Goal: Navigation & Orientation: Find specific page/section

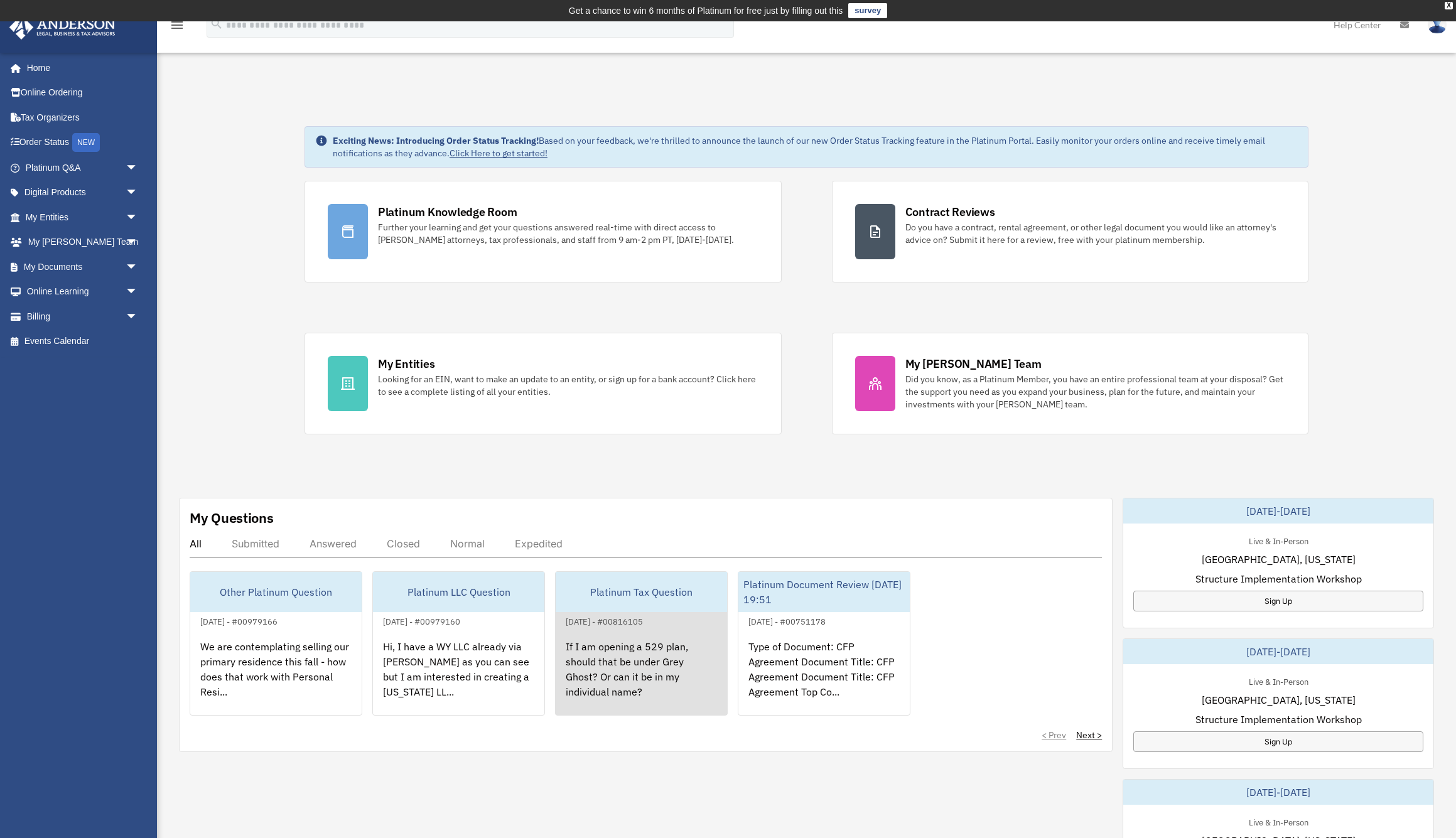
click at [626, 676] on div "If I am opening a 529 plan, should that be under Grey Ghost? Or can it be in my…" at bounding box center [641, 677] width 171 height 98
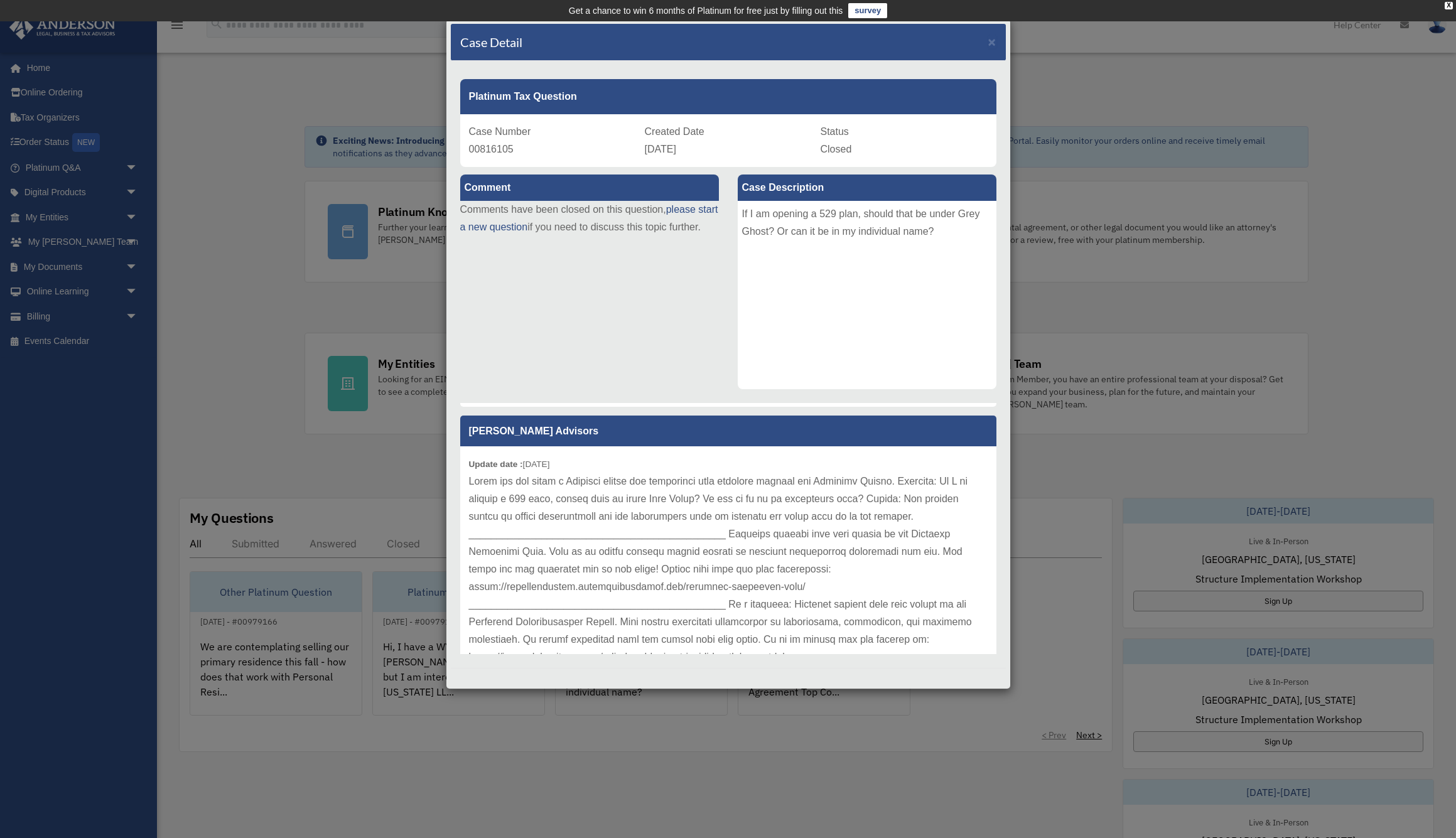
scroll to position [266, 0]
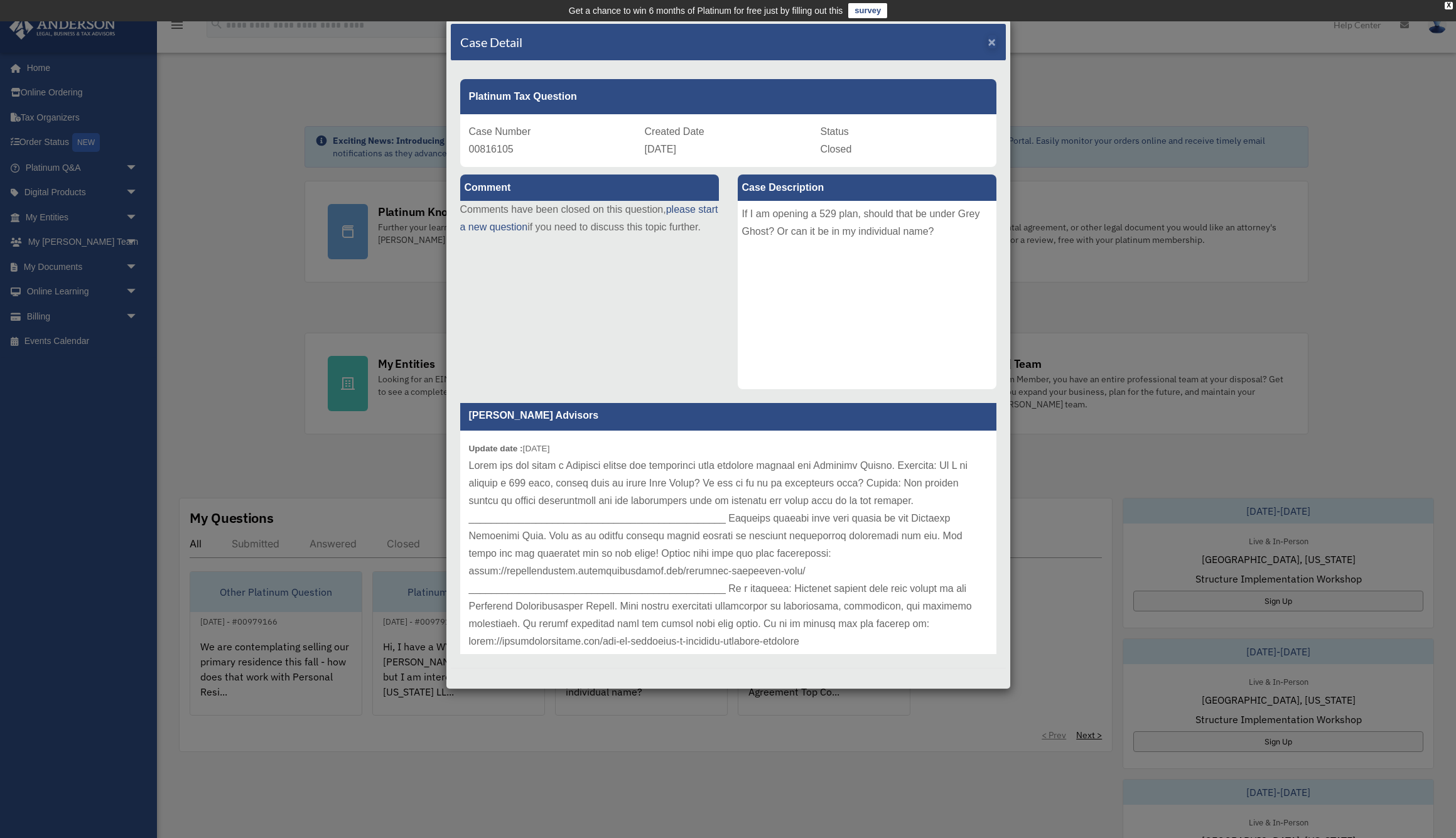
click at [992, 40] on span "×" at bounding box center [993, 42] width 8 height 15
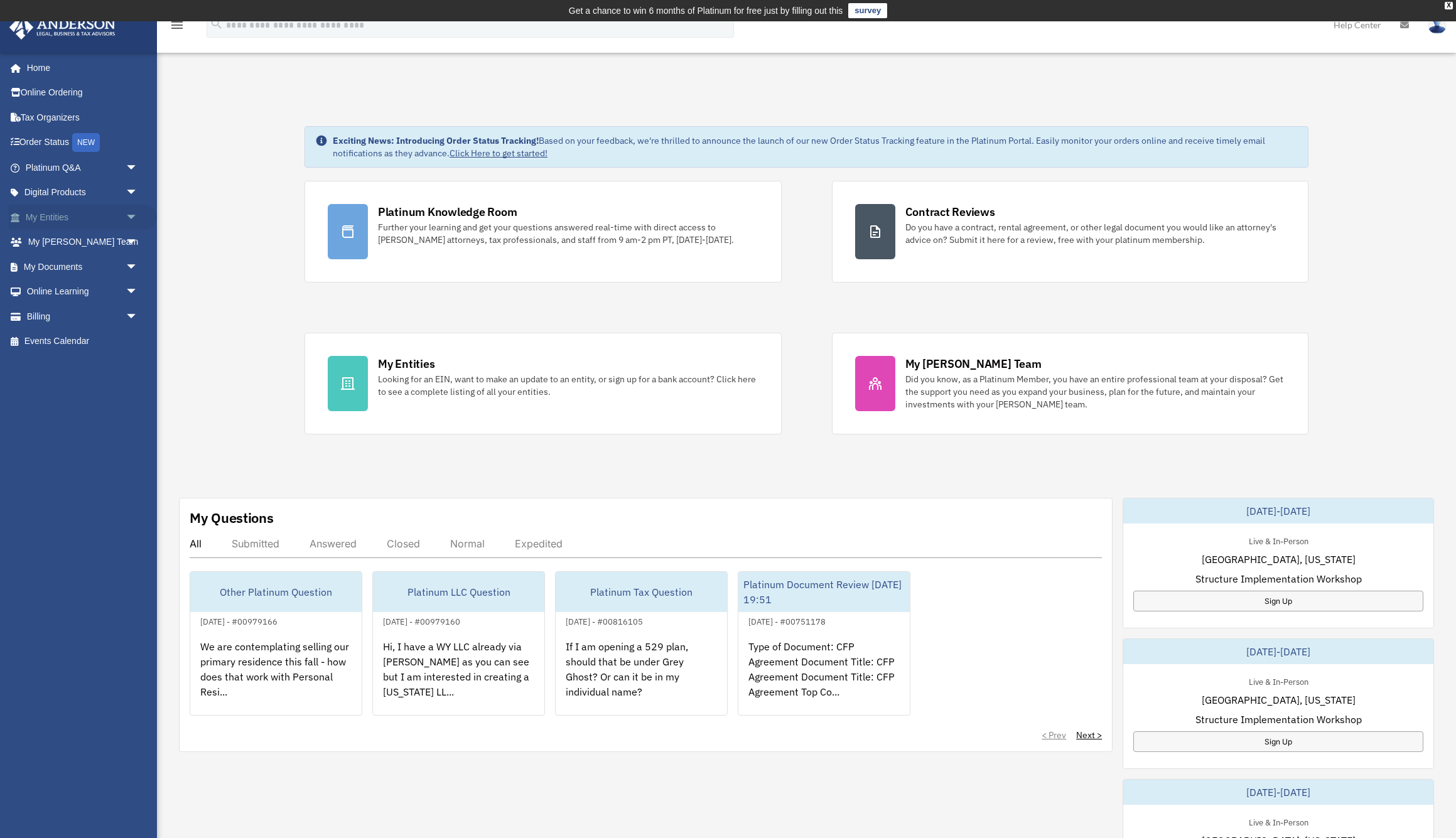
click at [131, 217] on span "arrow_drop_down" at bounding box center [138, 217] width 25 height 25
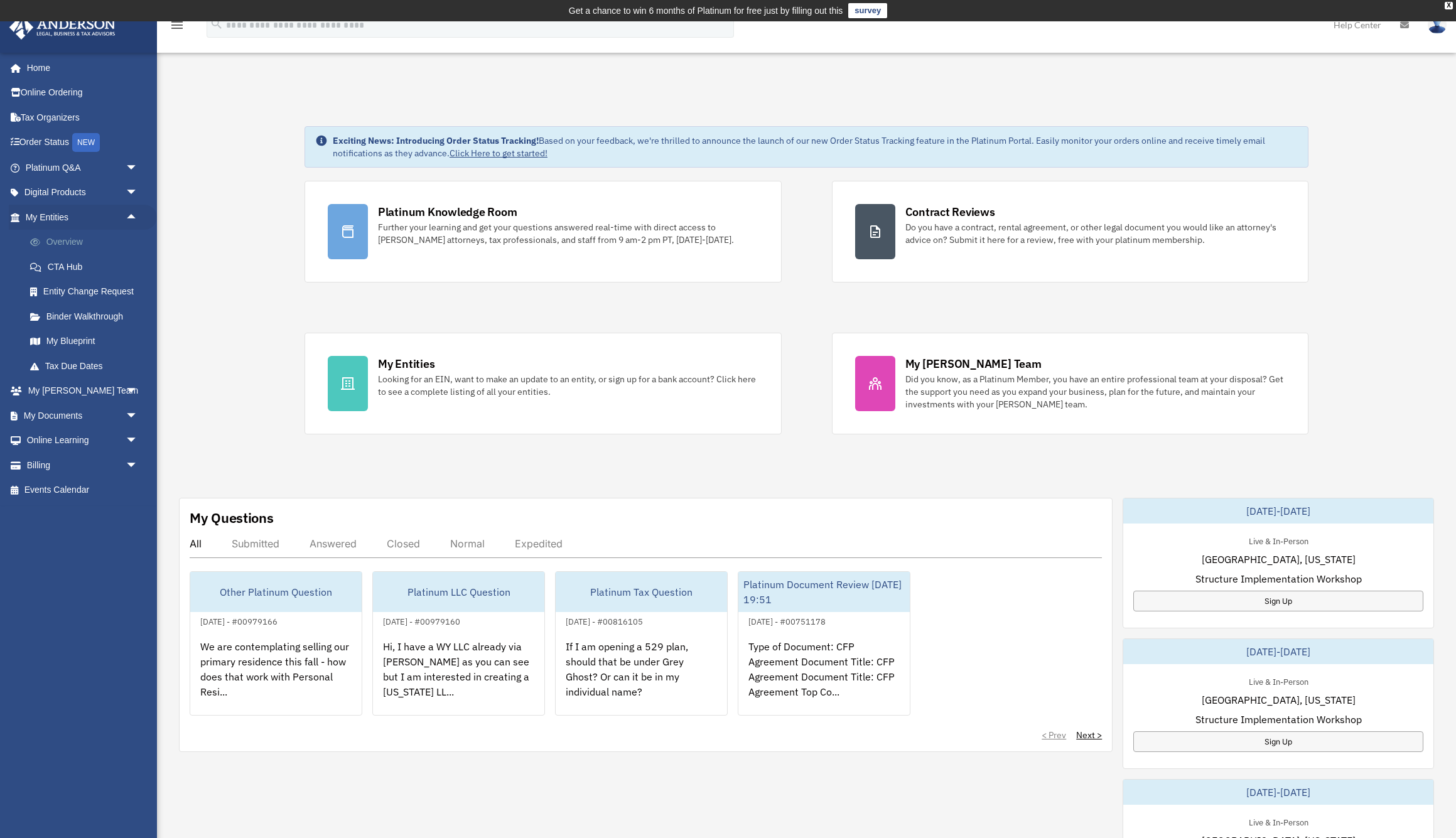
click at [68, 244] on link "Overview" at bounding box center [87, 242] width 139 height 25
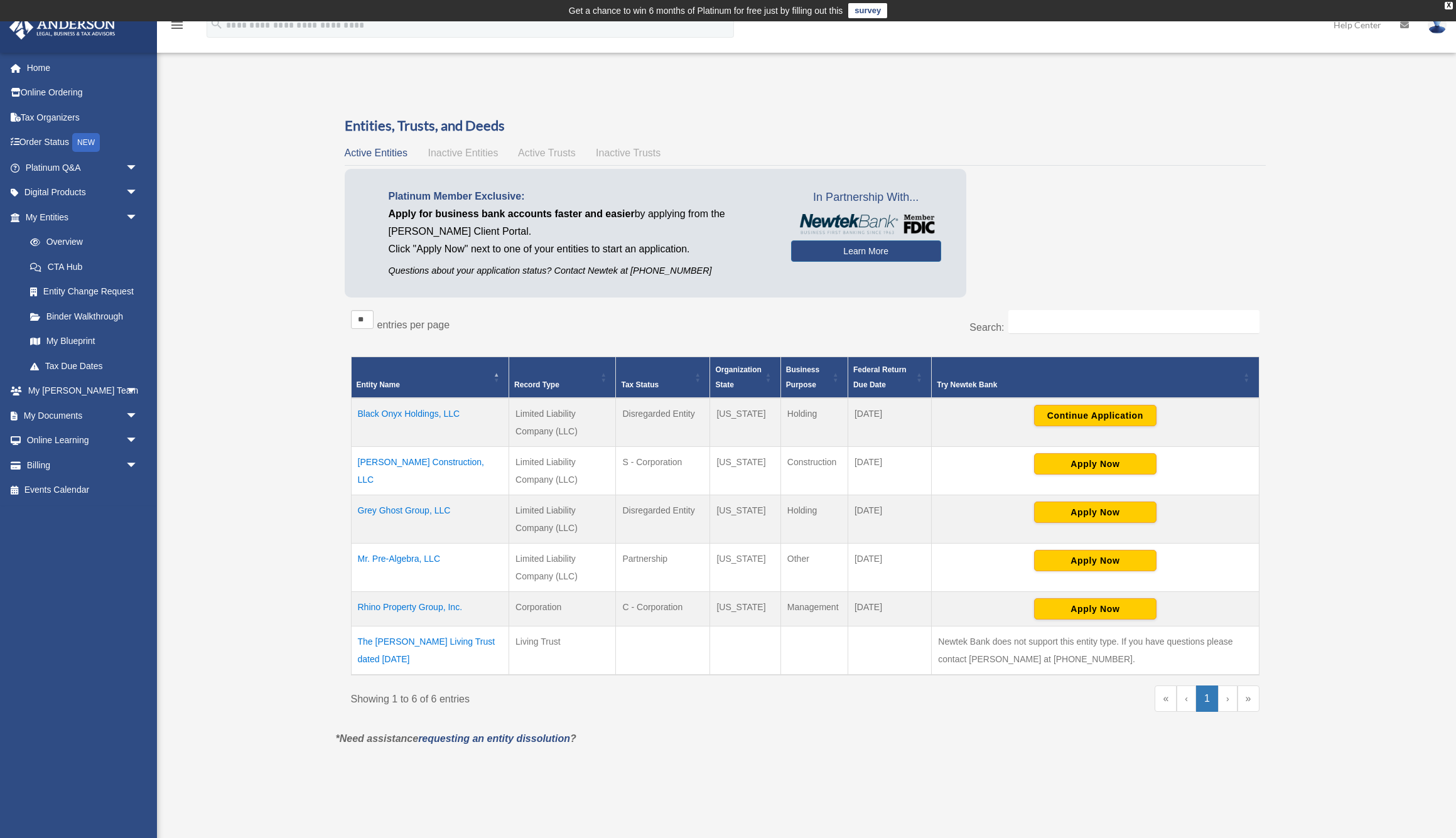
click at [476, 148] on span "Inactive Entities" at bounding box center [463, 153] width 71 height 11
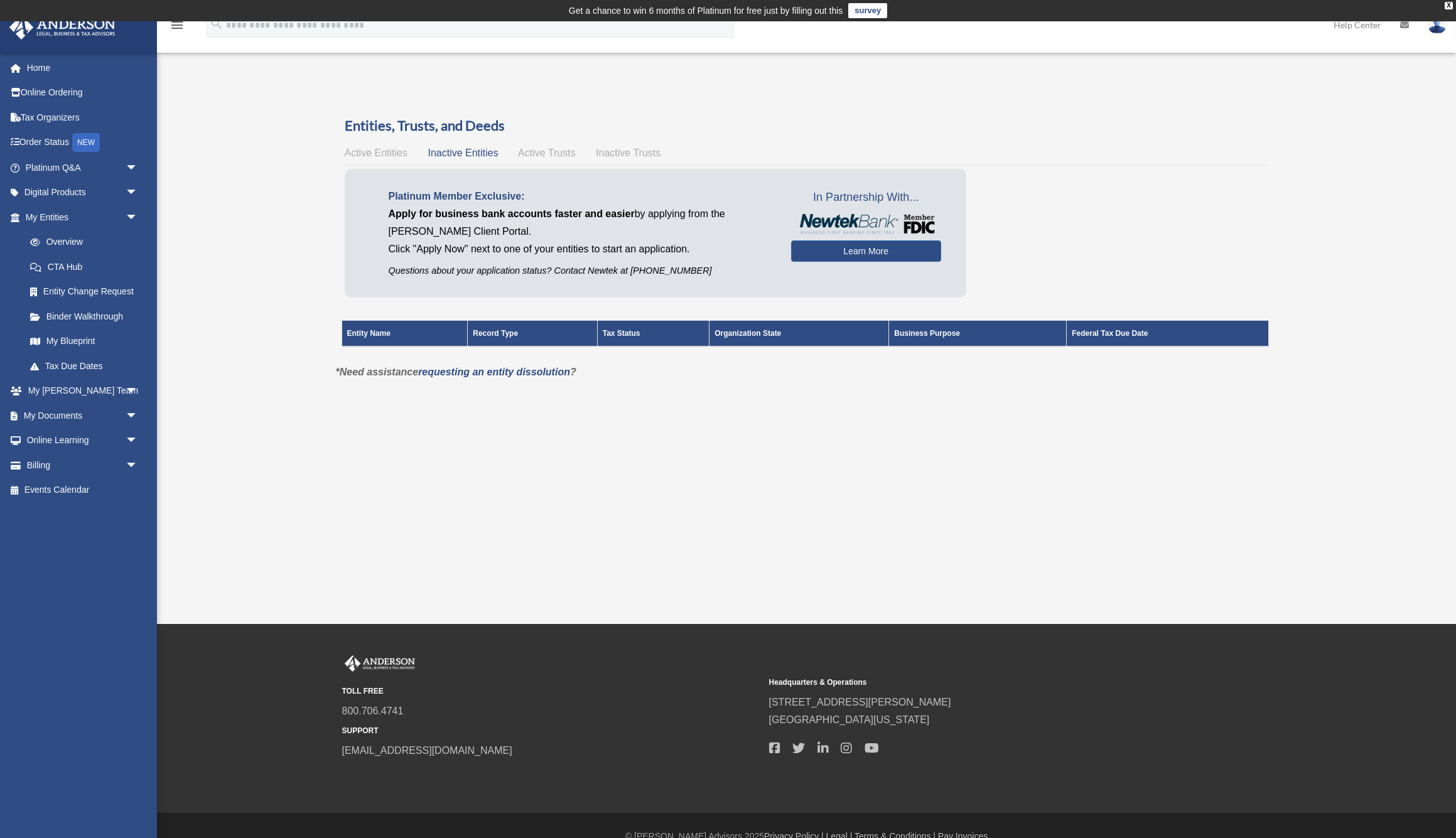
click at [529, 153] on span "Active Trusts" at bounding box center [547, 153] width 57 height 11
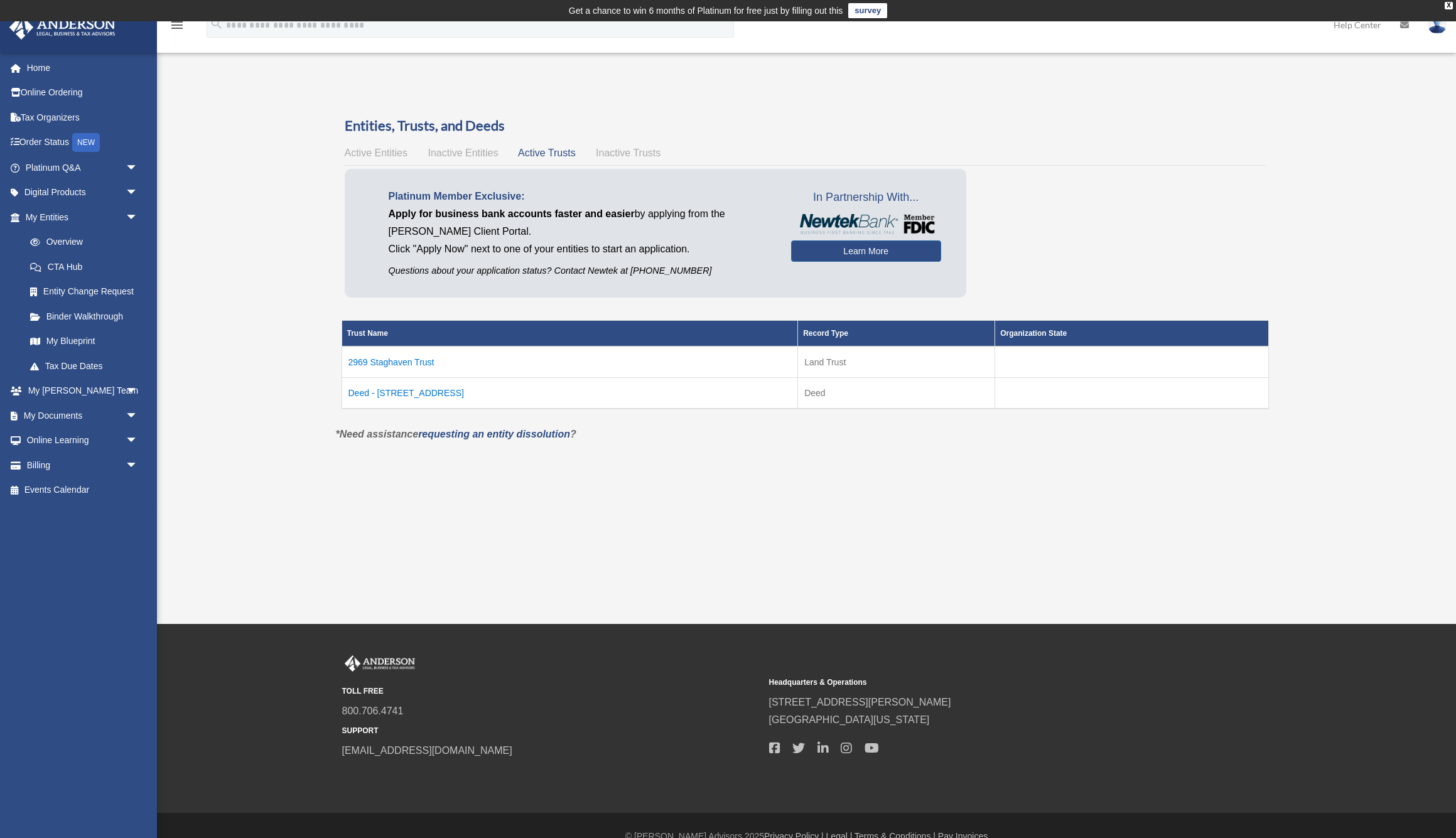
click at [630, 153] on span "Inactive Trusts" at bounding box center [628, 153] width 65 height 11
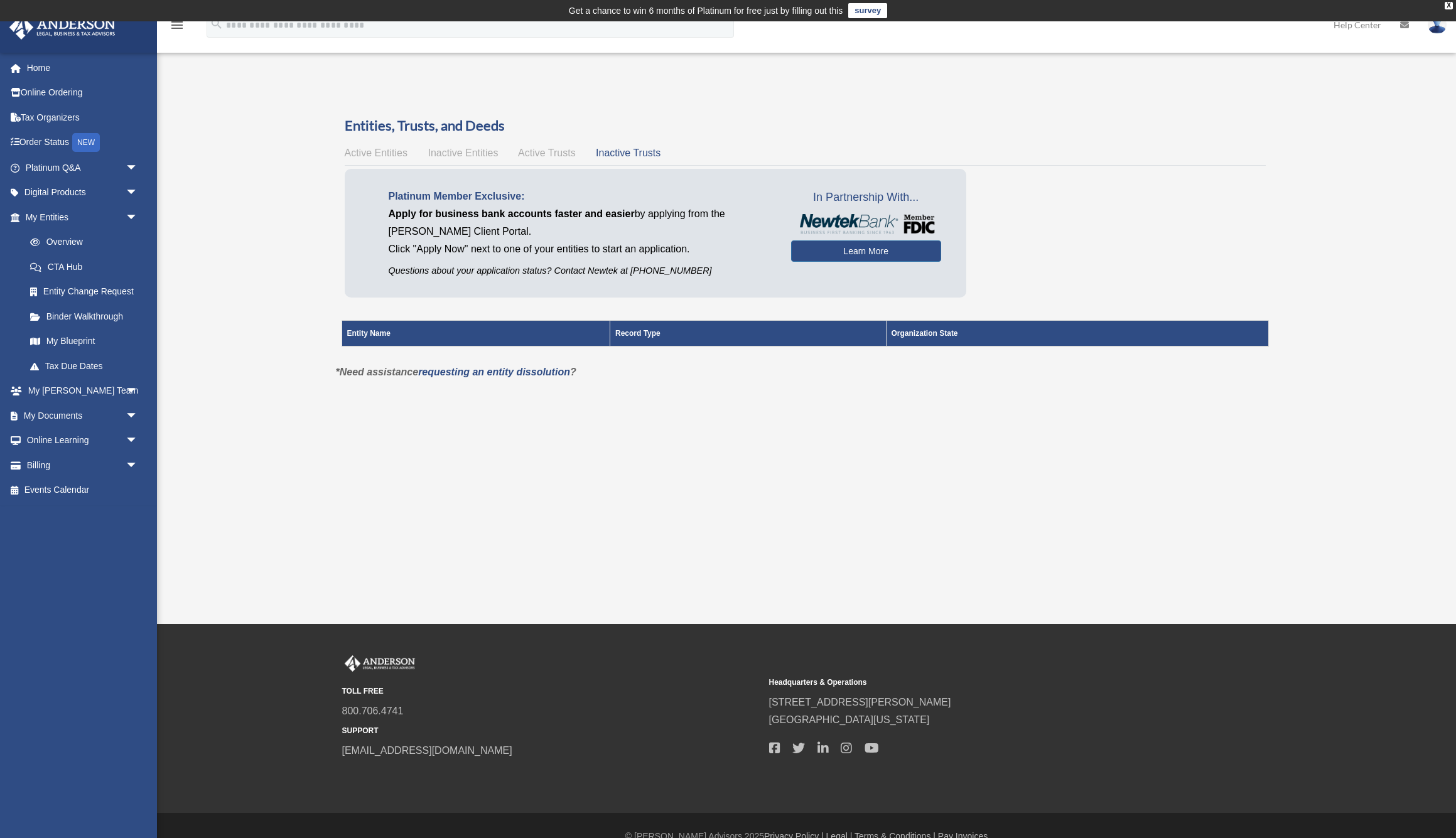
click at [544, 148] on span "Active Trusts" at bounding box center [547, 153] width 57 height 11
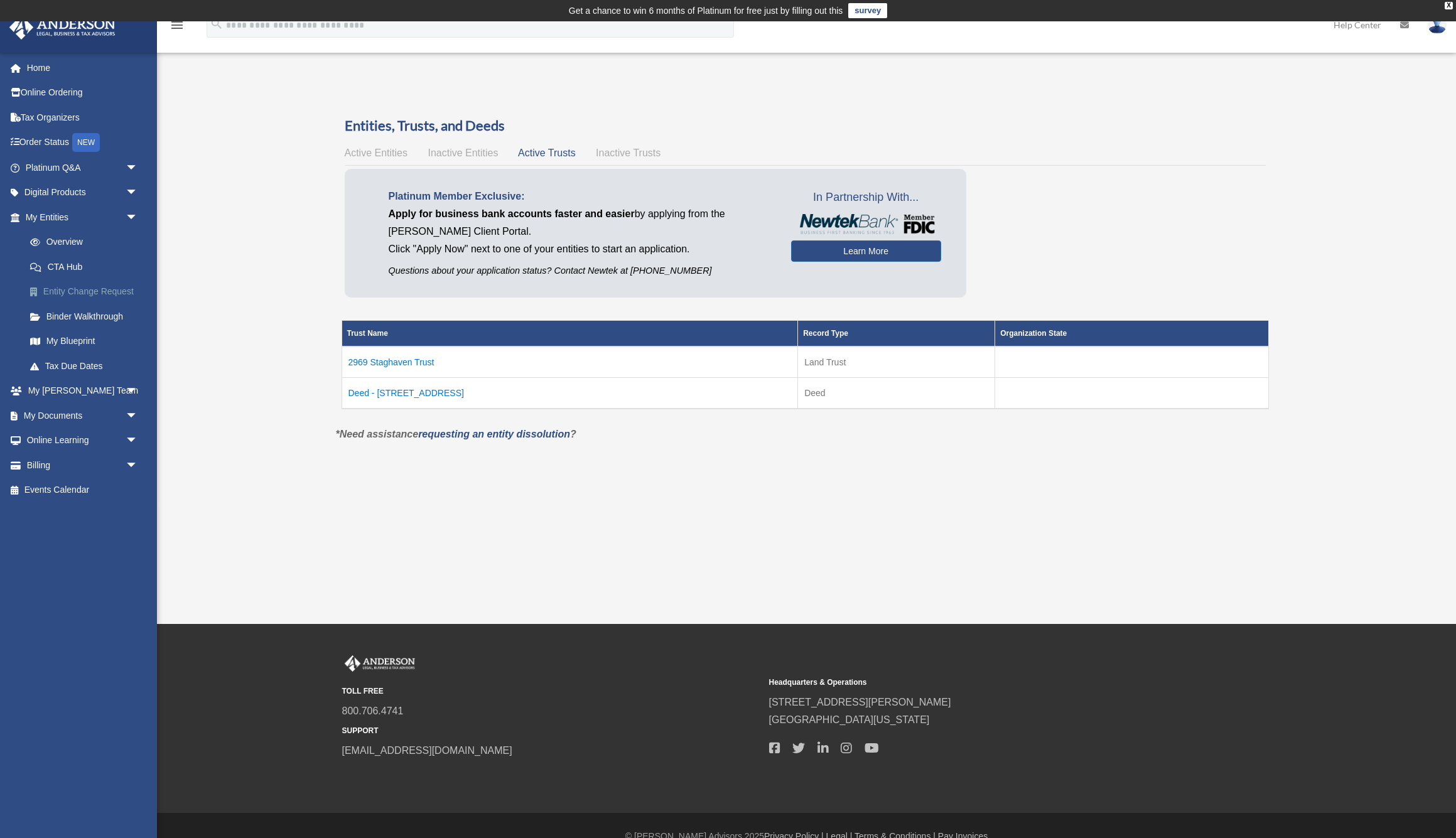
click at [98, 289] on link "Entity Change Request" at bounding box center [87, 292] width 139 height 25
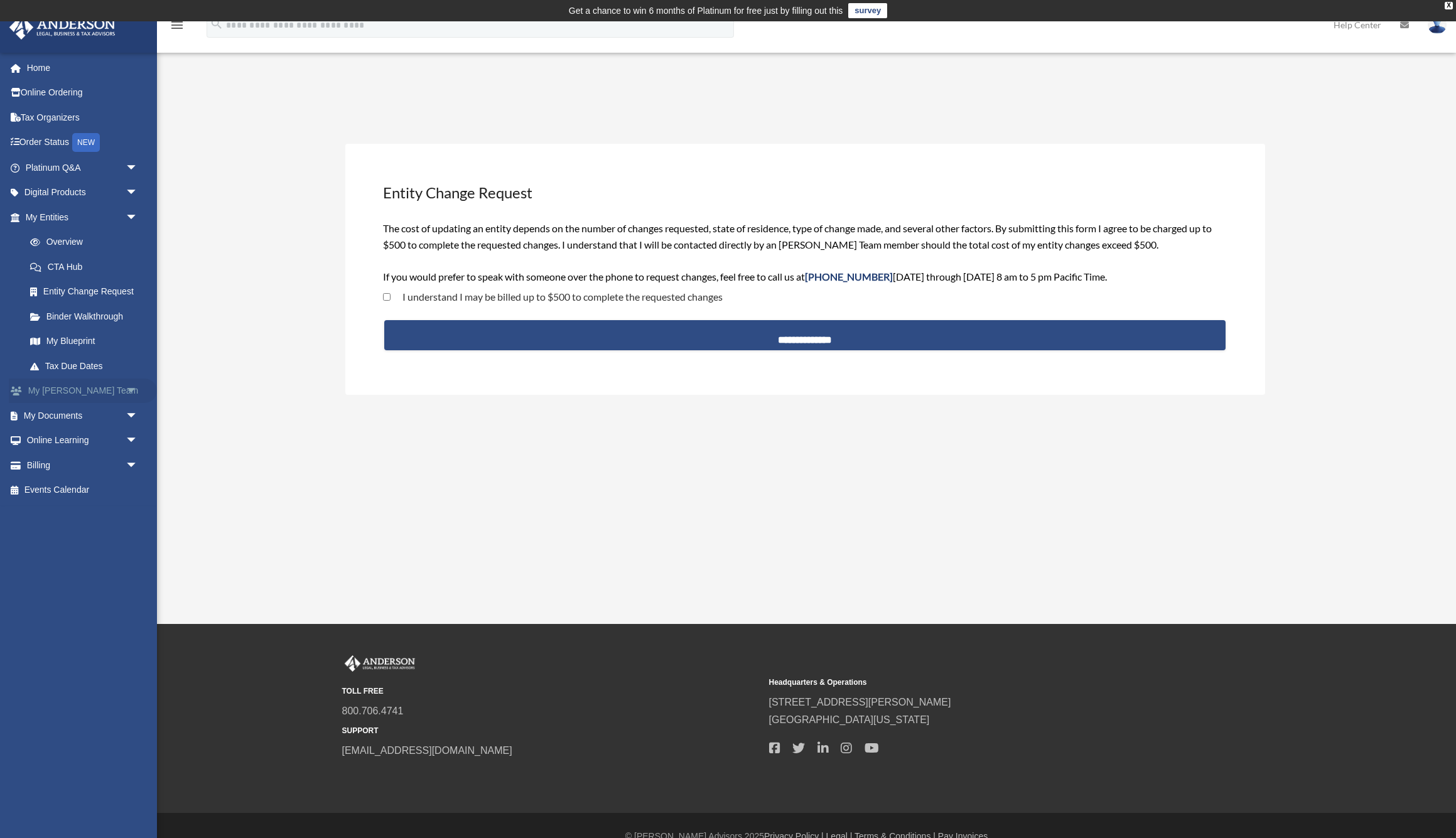
click at [126, 381] on span "arrow_drop_down" at bounding box center [138, 391] width 25 height 25
click at [112, 508] on link "My Documents arrow_drop_down" at bounding box center [83, 521] width 148 height 25
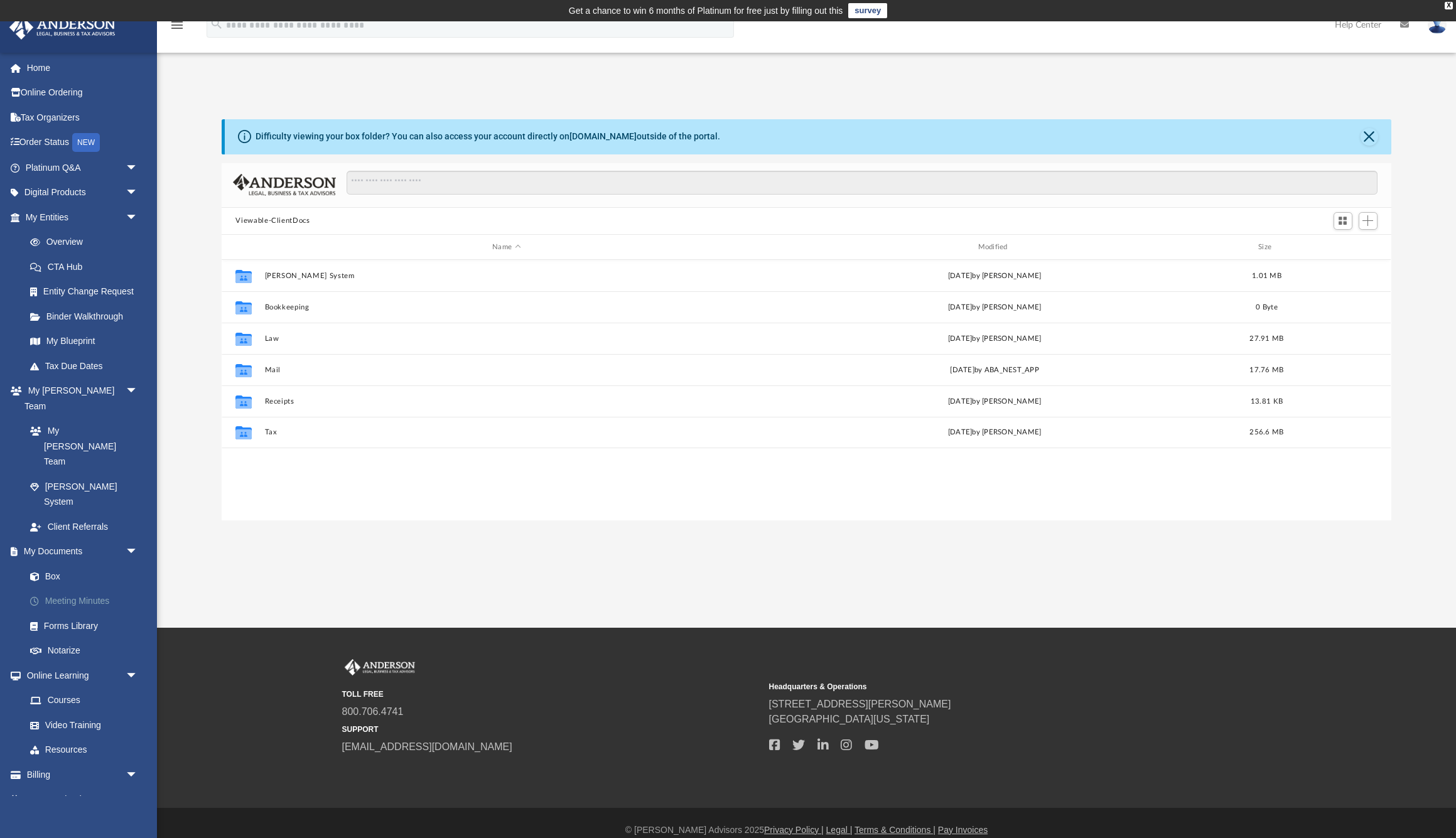
scroll to position [285, 1170]
click at [127, 762] on span "arrow_drop_down" at bounding box center [138, 774] width 25 height 25
click at [130, 191] on span "arrow_drop_down" at bounding box center [138, 193] width 25 height 25
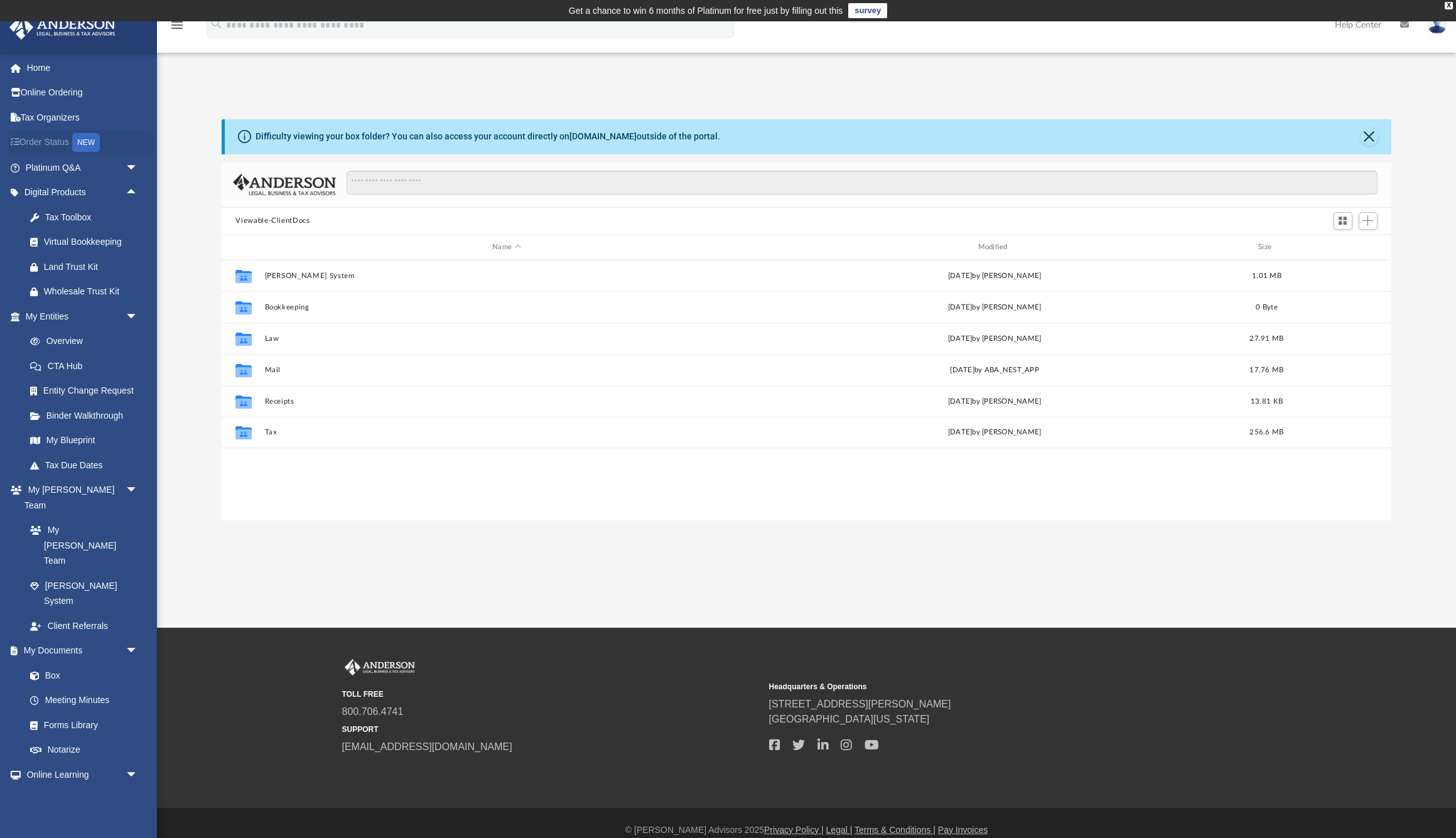
click at [58, 146] on link "Order Status NEW" at bounding box center [83, 142] width 148 height 25
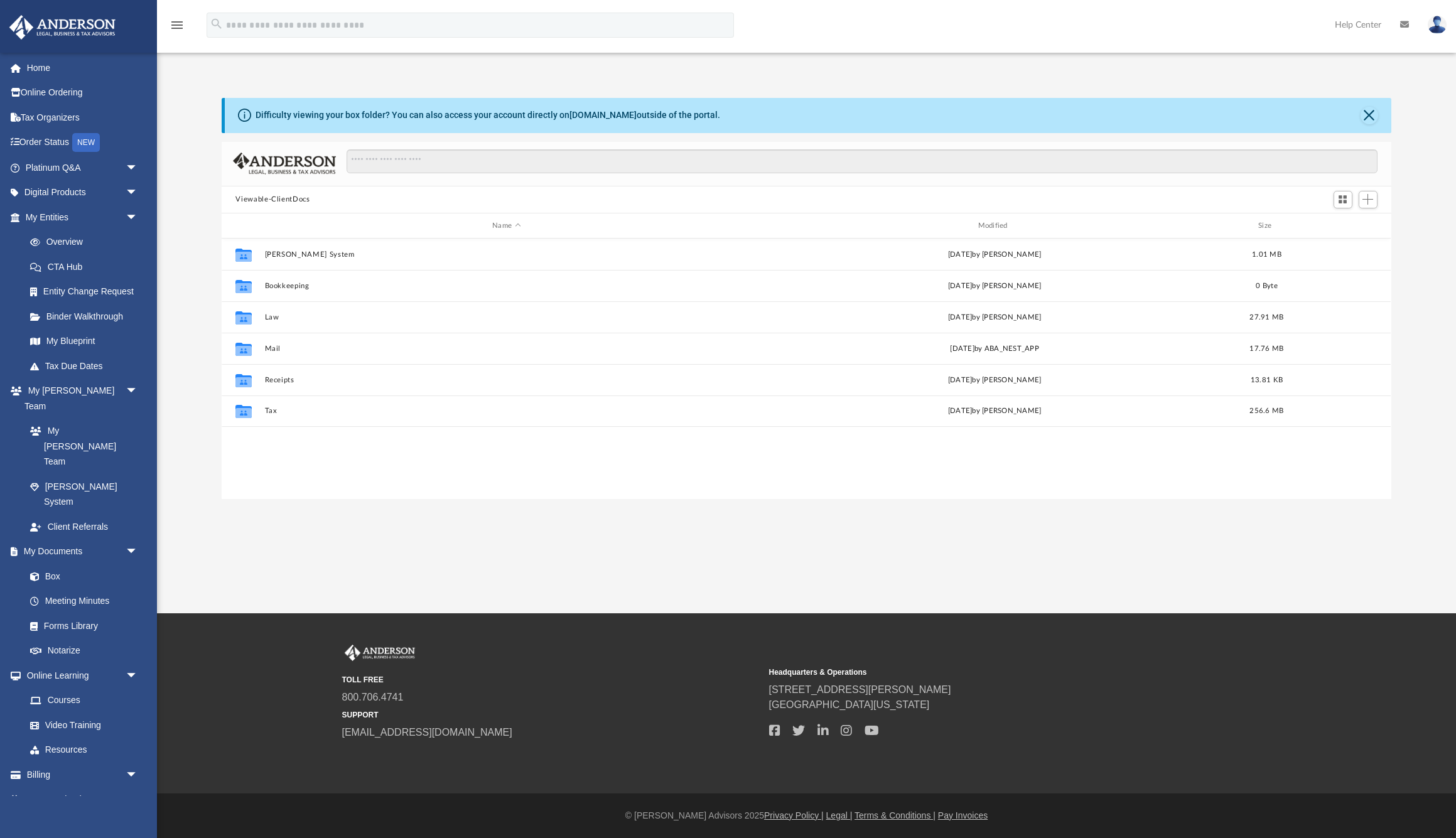
scroll to position [1, 1]
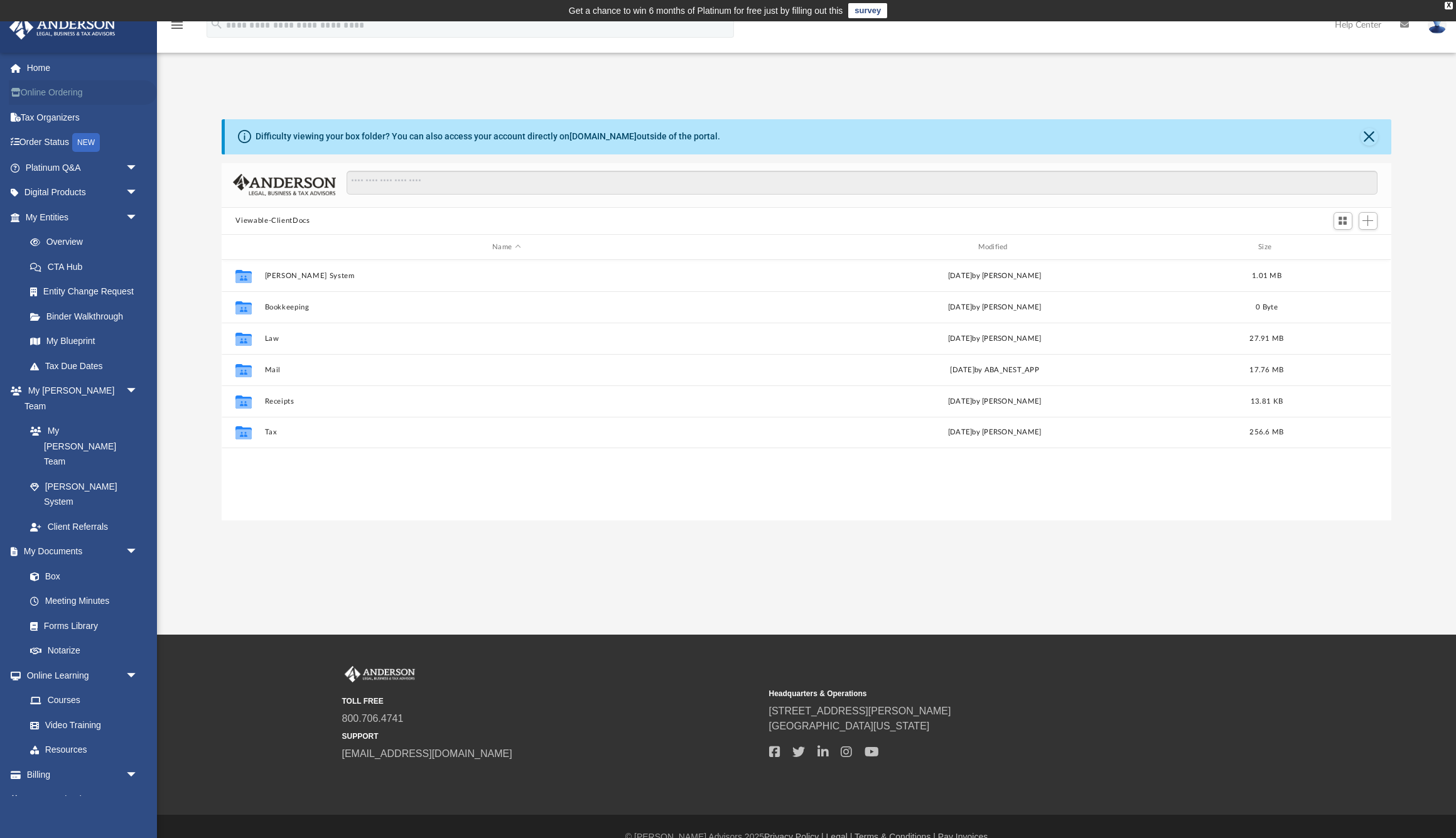
click at [44, 91] on link "Online Ordering" at bounding box center [83, 93] width 148 height 25
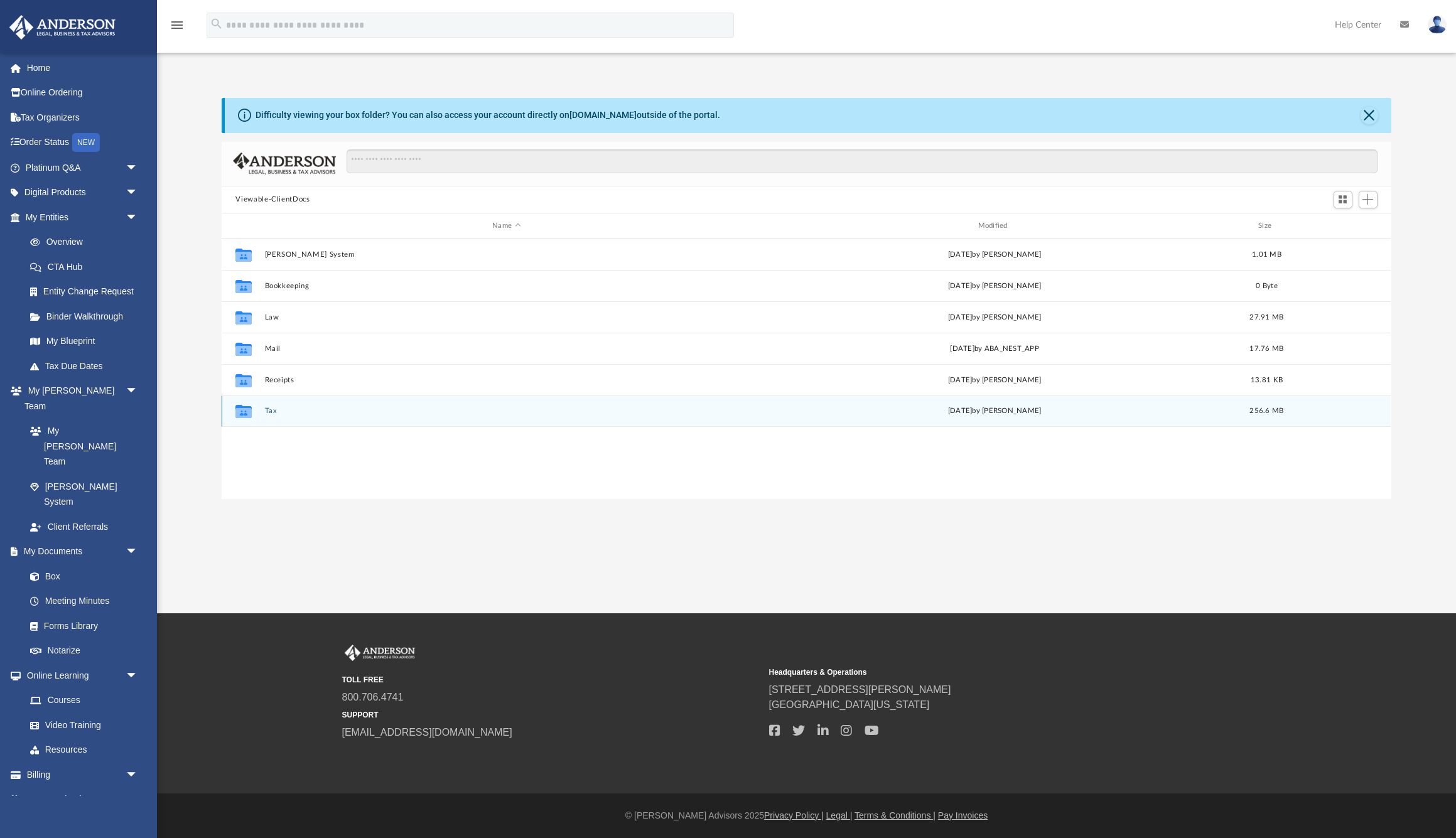
scroll to position [285, 1170]
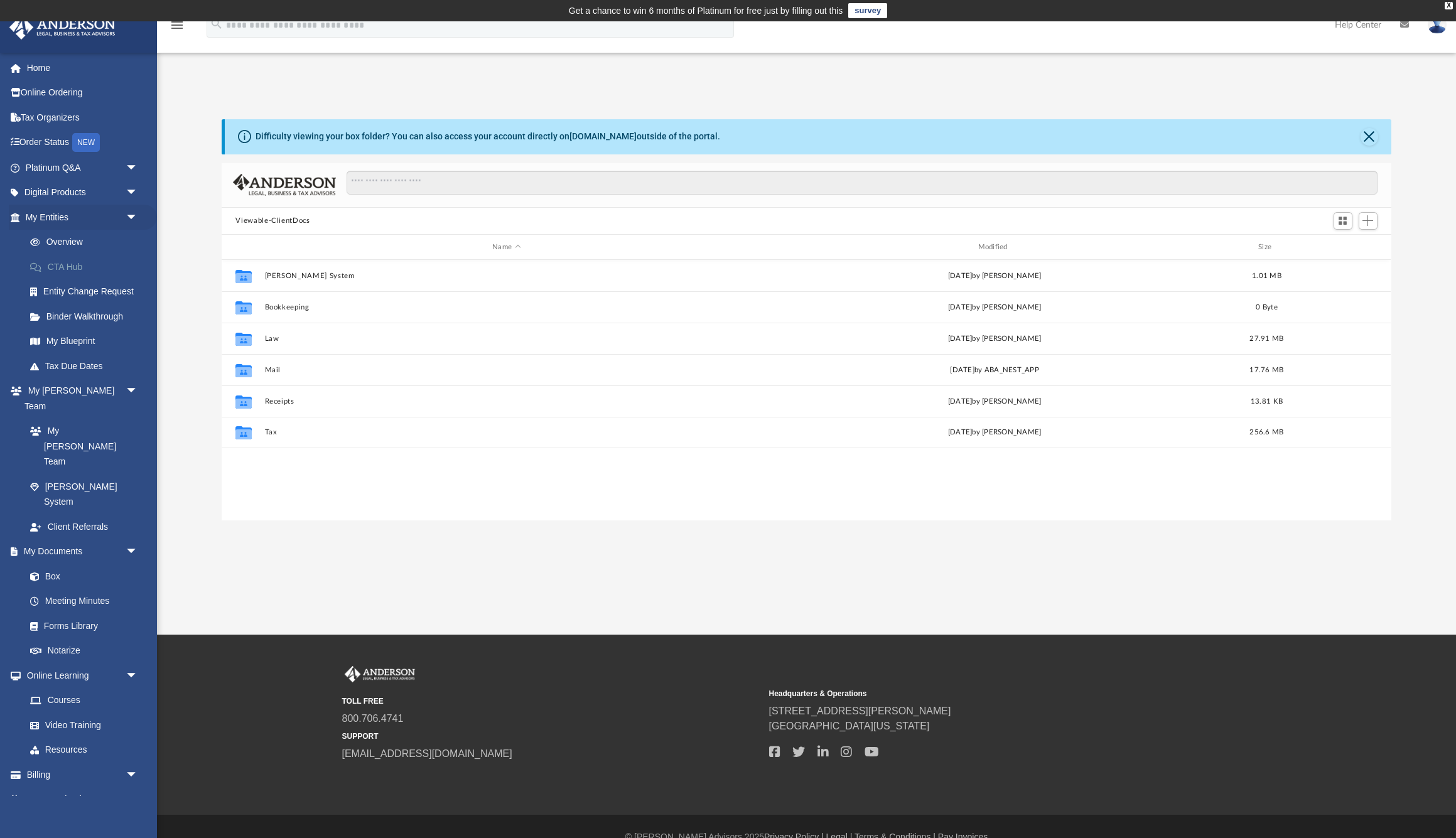
click at [63, 262] on link "CTA Hub" at bounding box center [87, 266] width 139 height 25
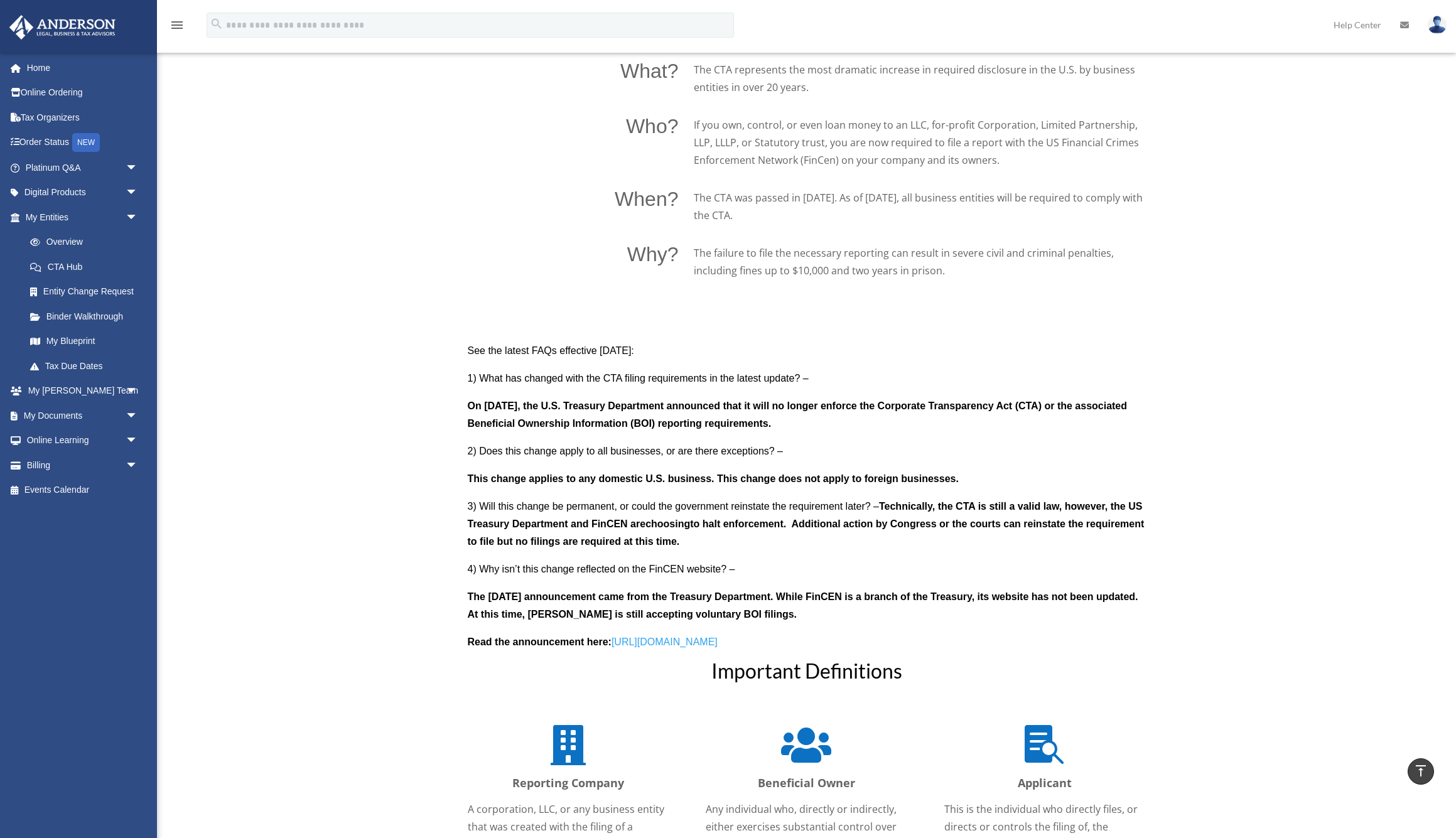
scroll to position [963, 0]
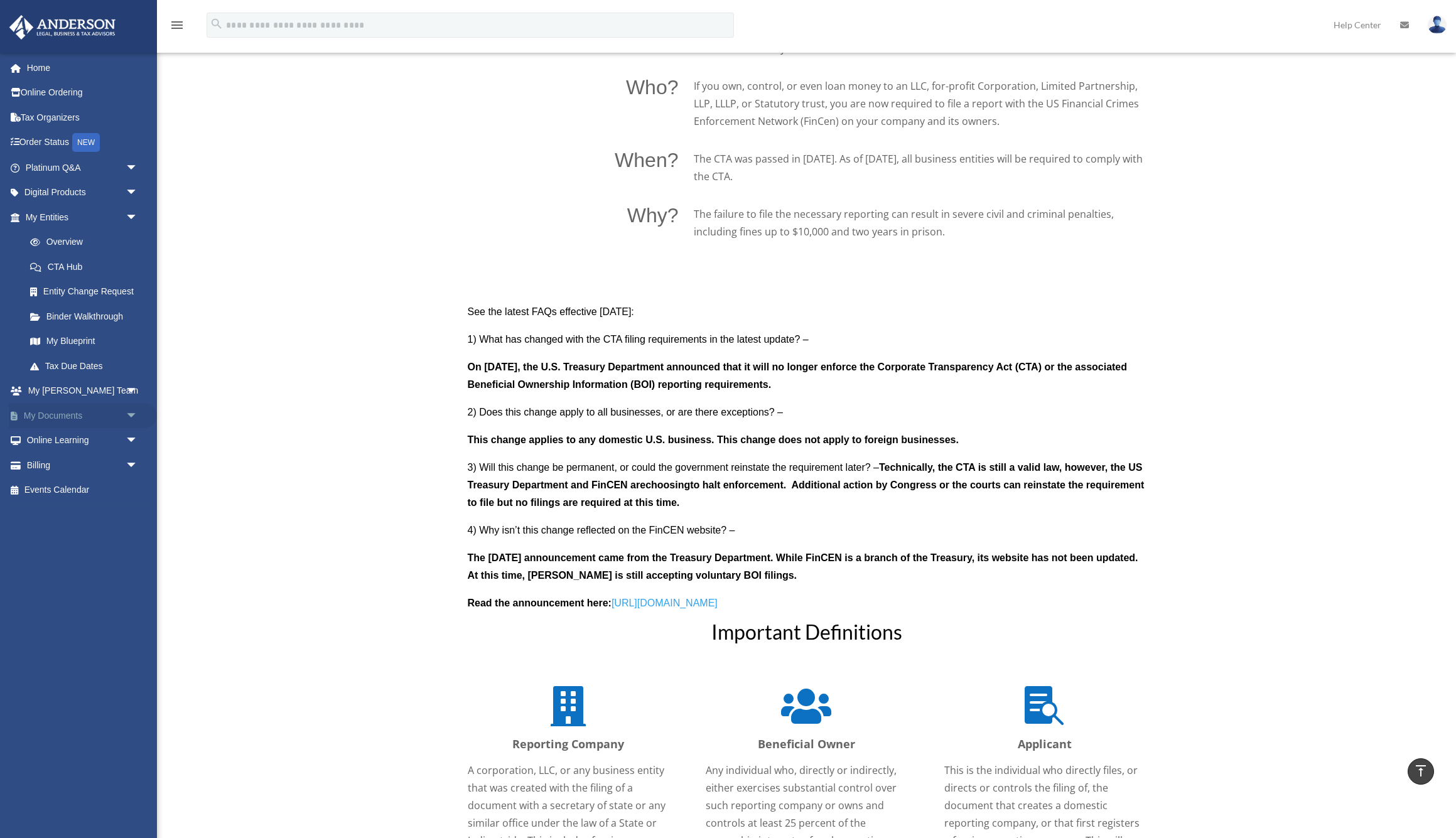
click at [128, 408] on span "arrow_drop_down" at bounding box center [138, 415] width 25 height 25
click at [130, 387] on span "arrow_drop_down" at bounding box center [138, 391] width 25 height 25
